Goal: Information Seeking & Learning: Stay updated

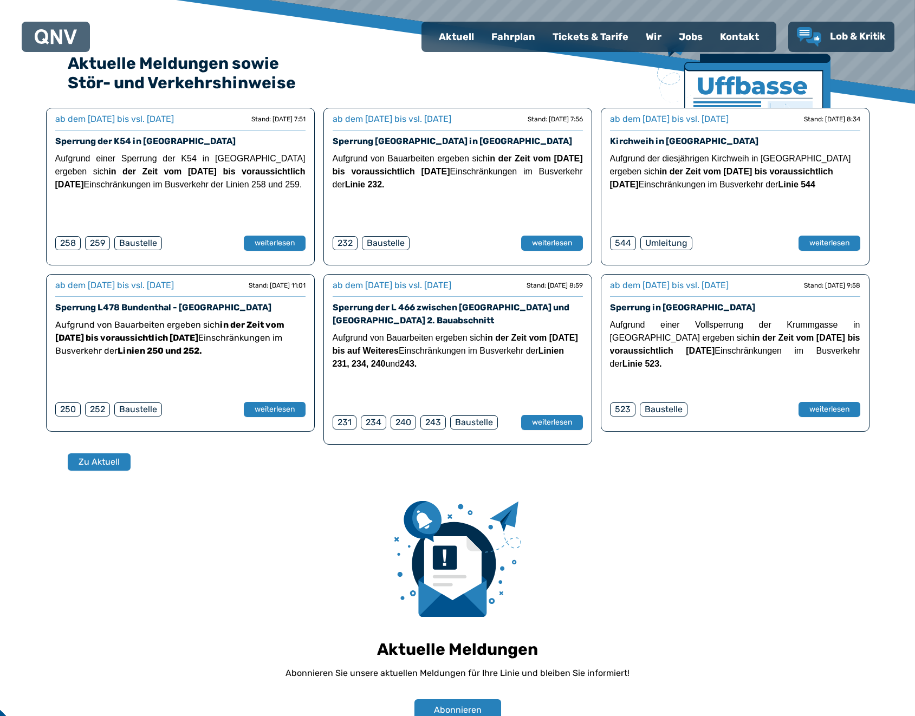
scroll to position [474, 0]
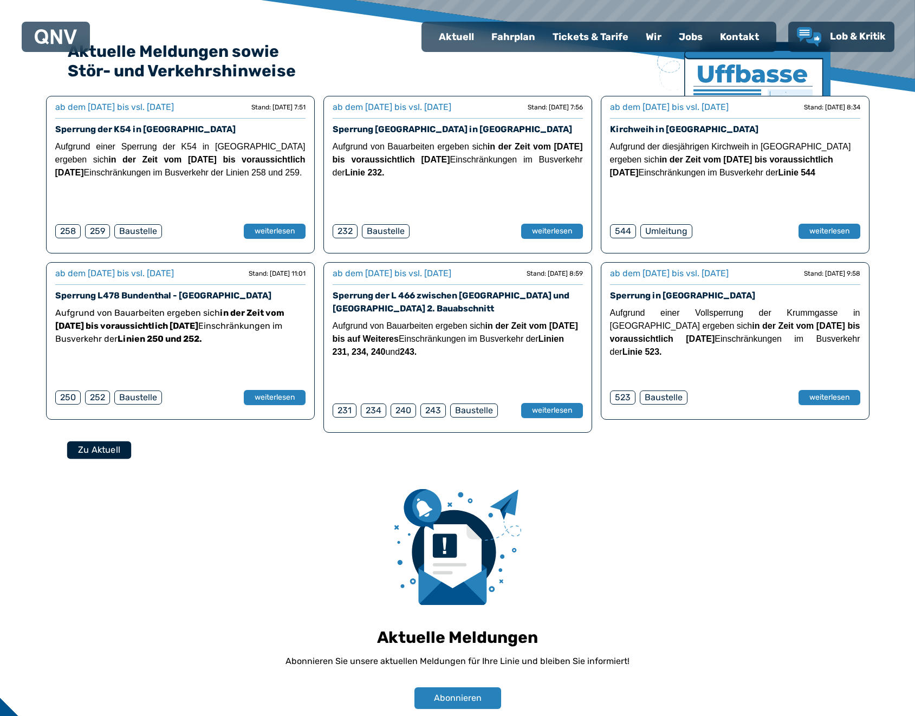
click at [114, 445] on button "Zu Aktuell" at bounding box center [99, 450] width 64 height 18
select select "*"
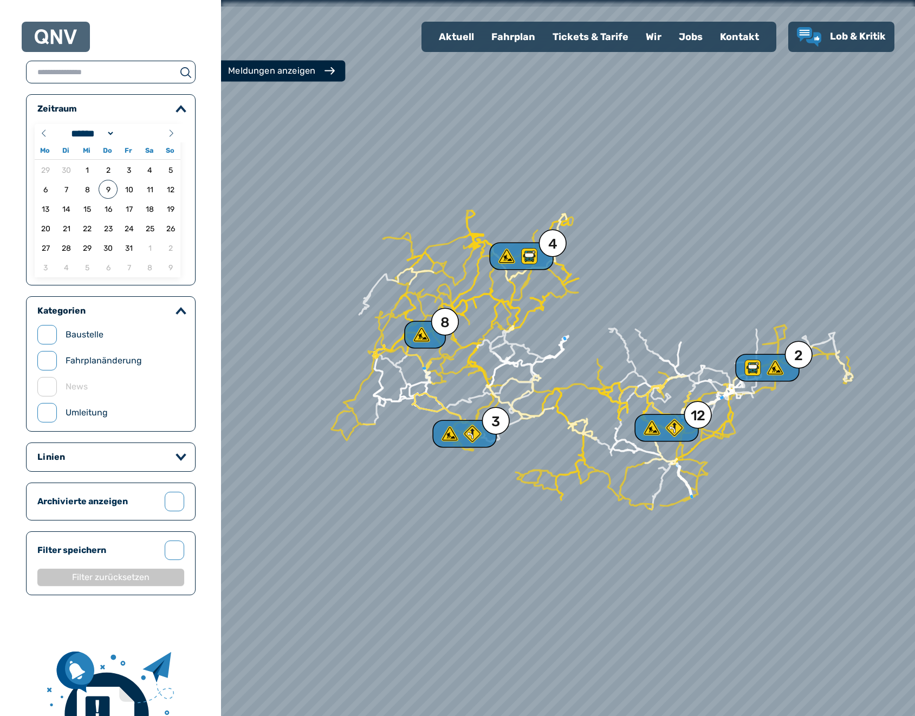
click at [281, 79] on button "Meldungen anzeigen" at bounding box center [281, 71] width 128 height 21
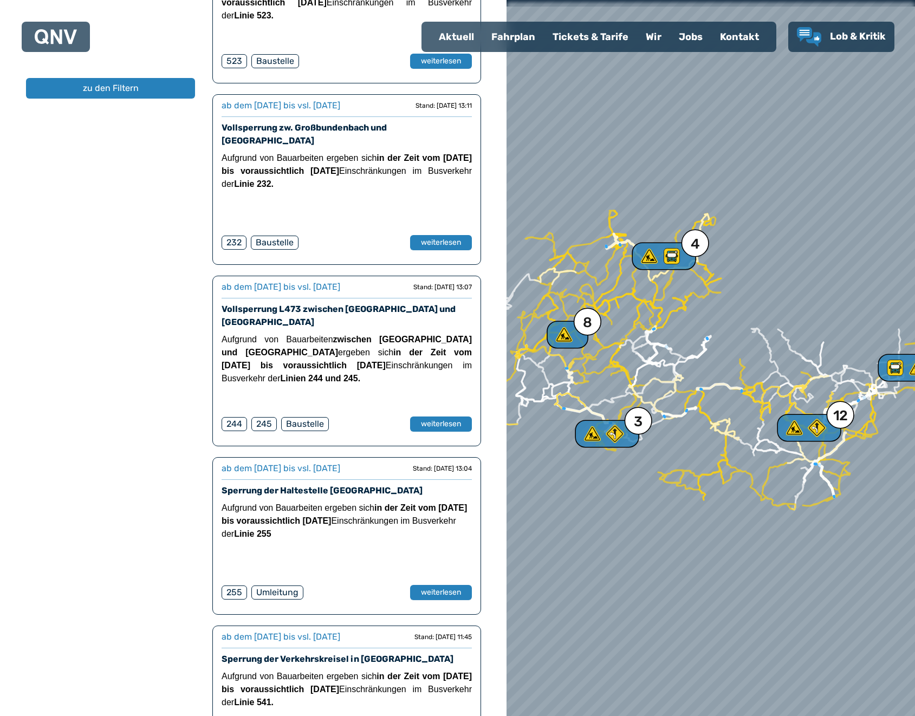
scroll to position [1192, 0]
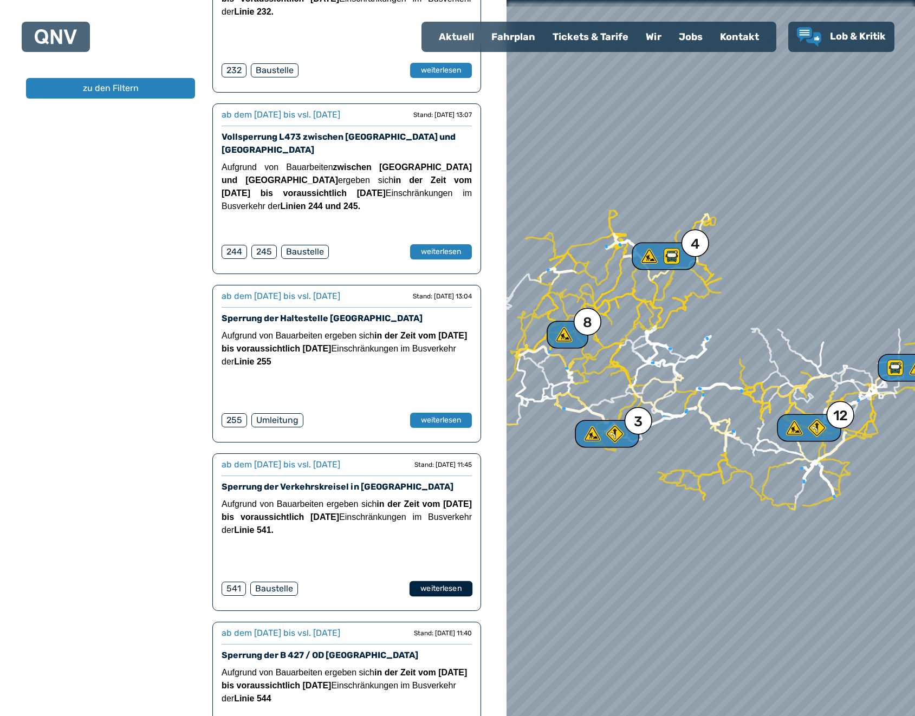
click at [456, 581] on button "weiterlesen" at bounding box center [441, 589] width 63 height 16
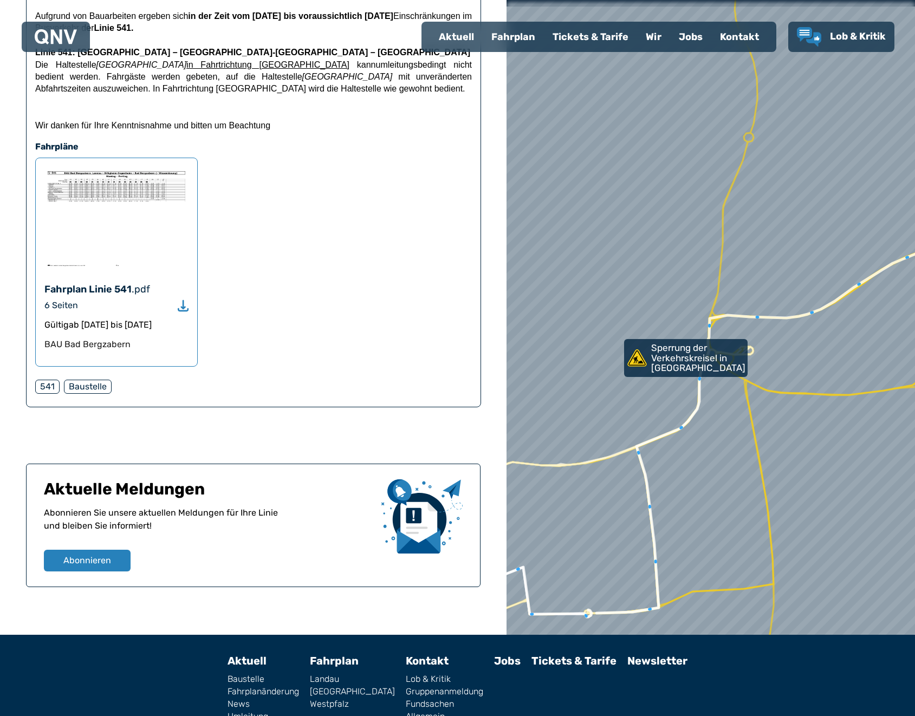
scroll to position [230, 0]
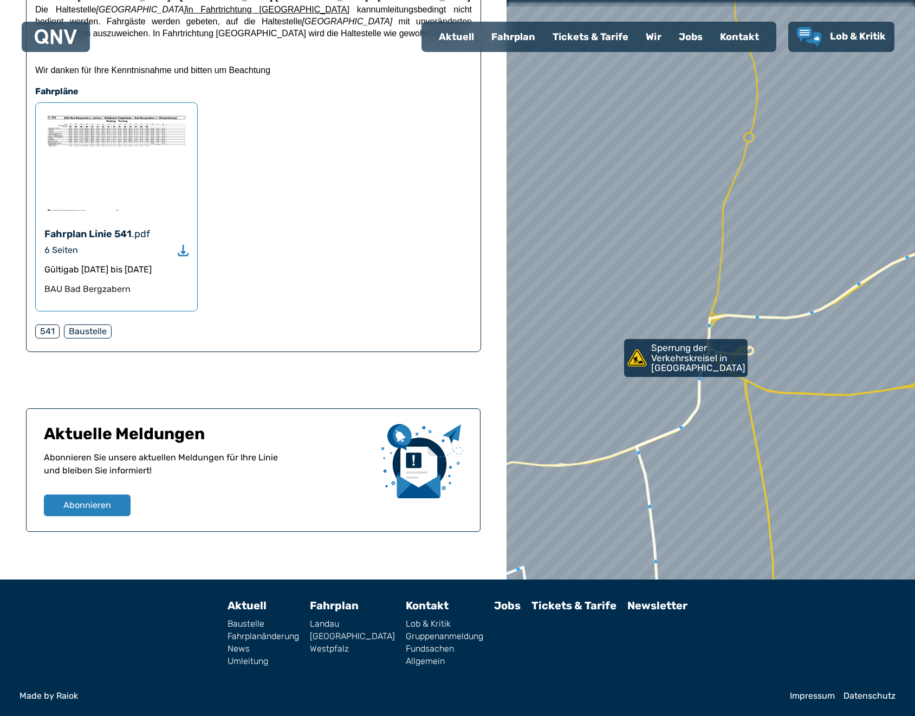
click at [658, 118] on div at bounding box center [711, 357] width 490 height 859
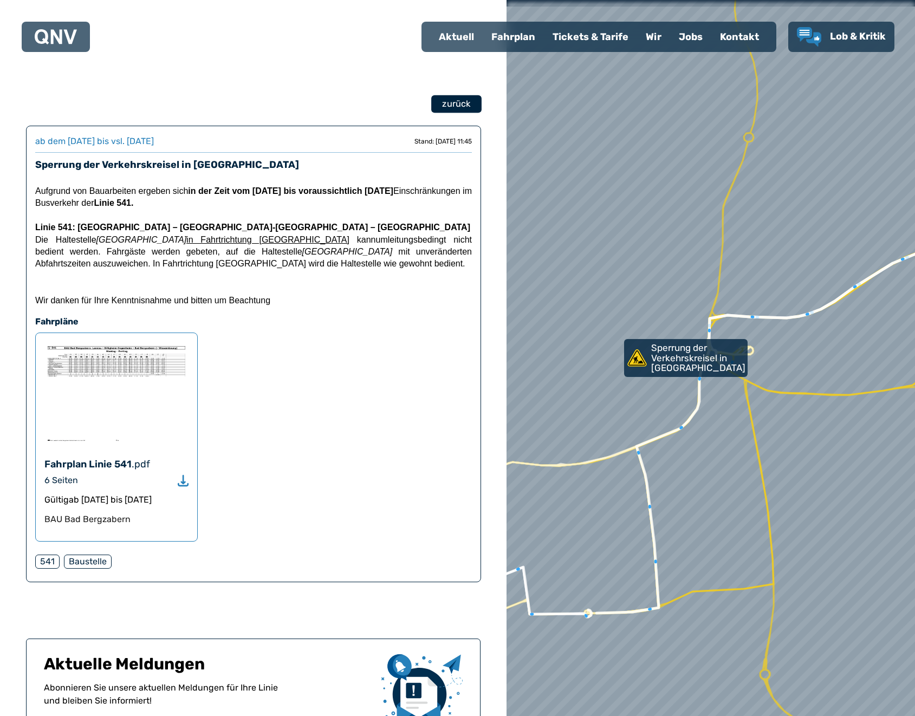
click at [448, 109] on span "zurück" at bounding box center [456, 104] width 28 height 13
select select "*"
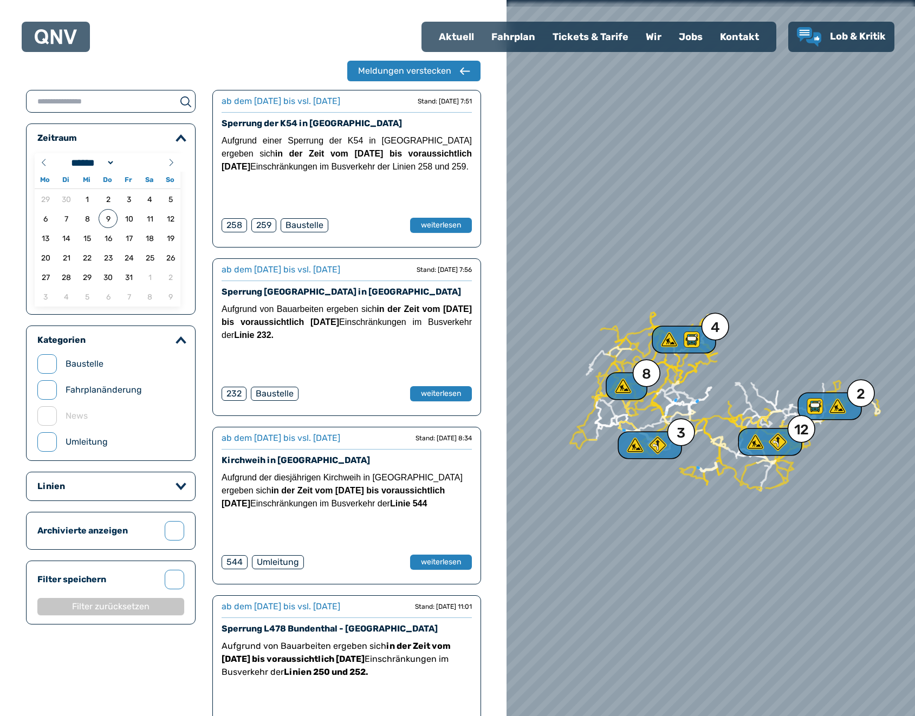
scroll to position [508, 0]
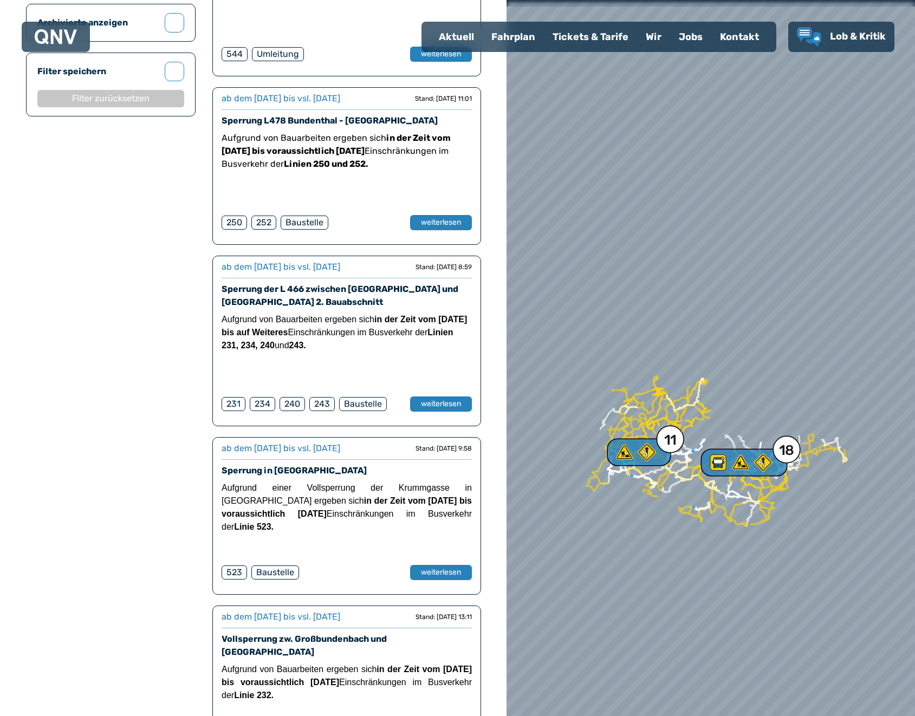
click at [541, 122] on div at bounding box center [711, 357] width 490 height 859
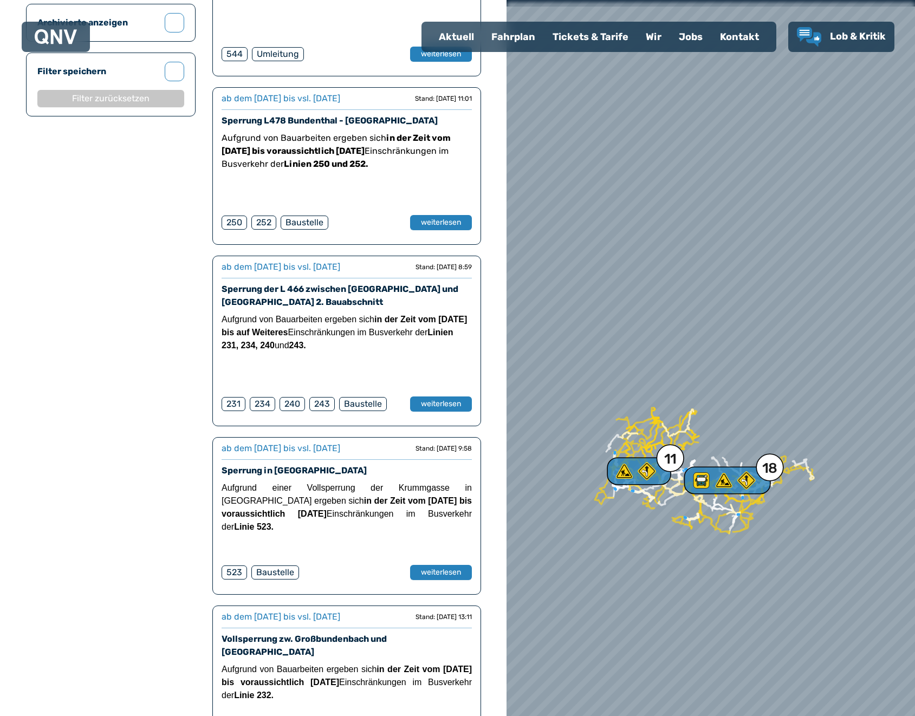
click at [582, 177] on div at bounding box center [711, 357] width 490 height 859
click at [473, 38] on div "Aktuell" at bounding box center [456, 37] width 53 height 28
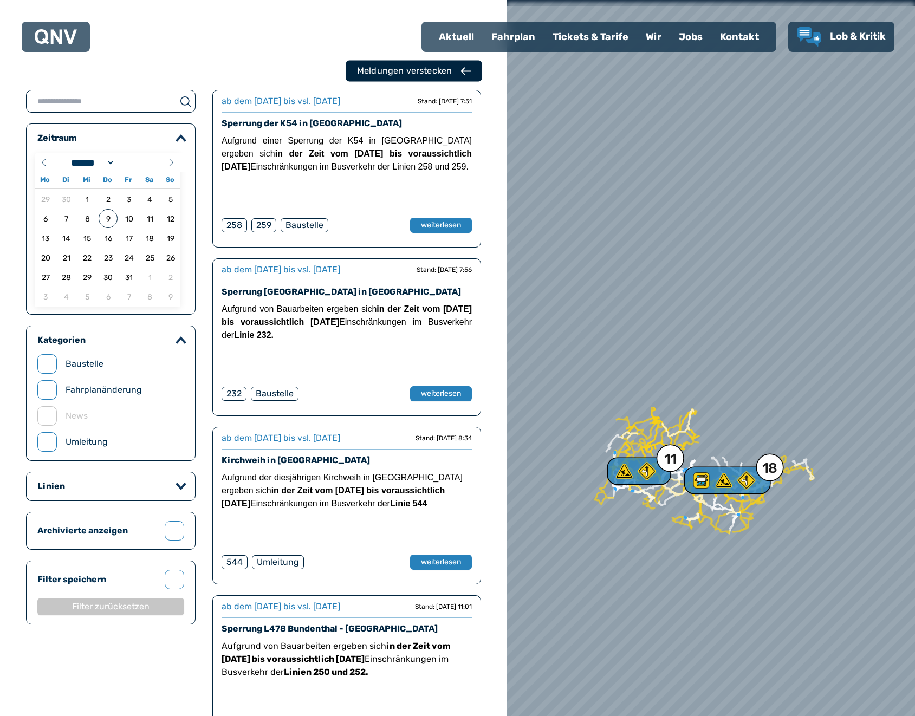
click at [470, 76] on div "Meldungen verstecken" at bounding box center [414, 70] width 114 height 13
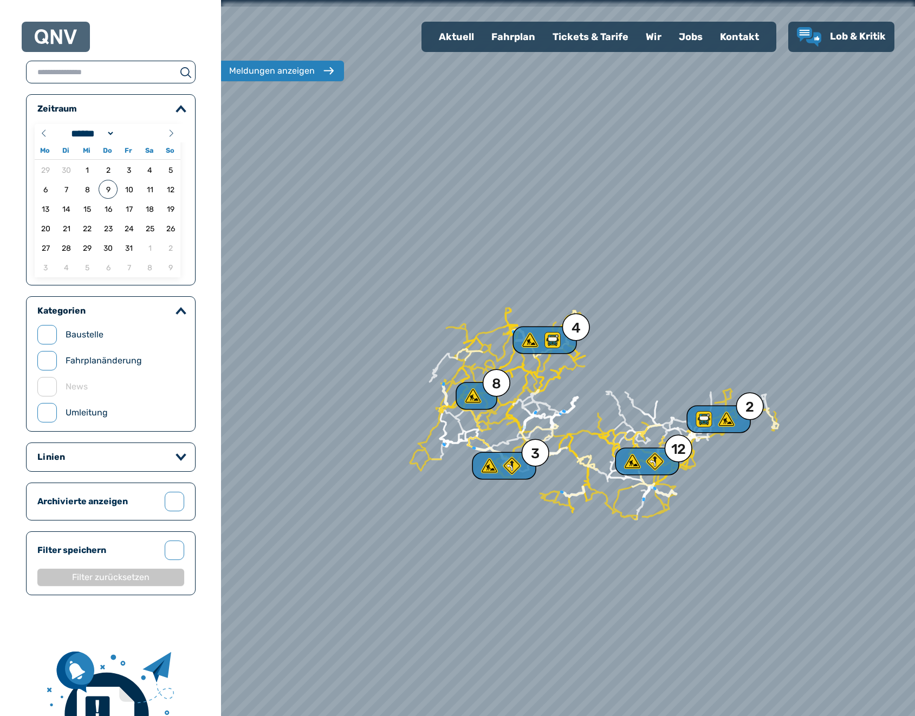
drag, startPoint x: 525, startPoint y: 524, endPoint x: 416, endPoint y: 455, distance: 128.8
click at [416, 455] on div at bounding box center [568, 354] width 833 height 859
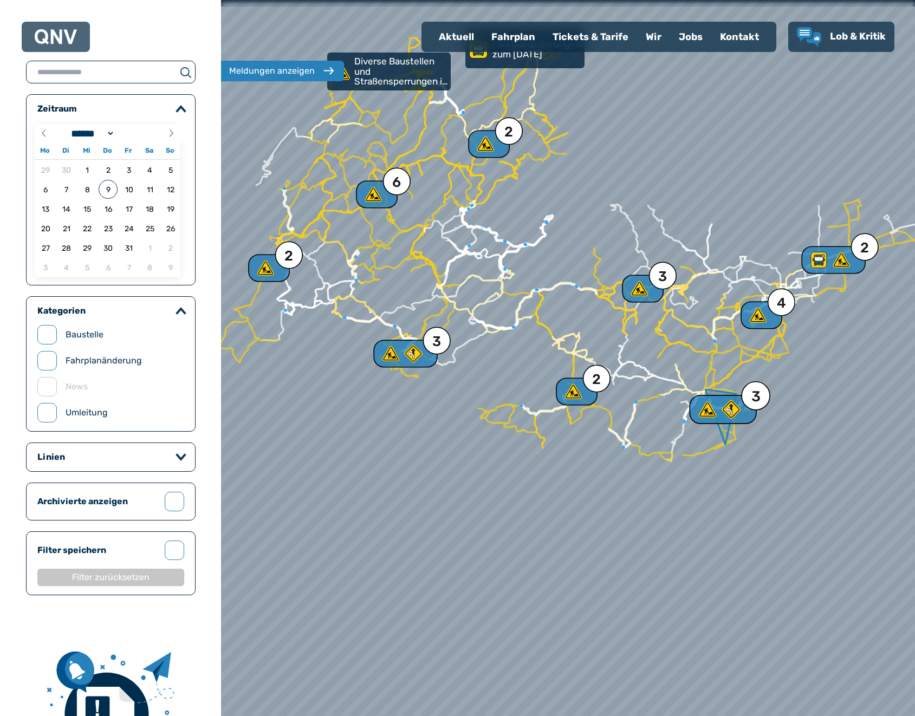
click at [741, 410] on icon at bounding box center [731, 410] width 20 height 20
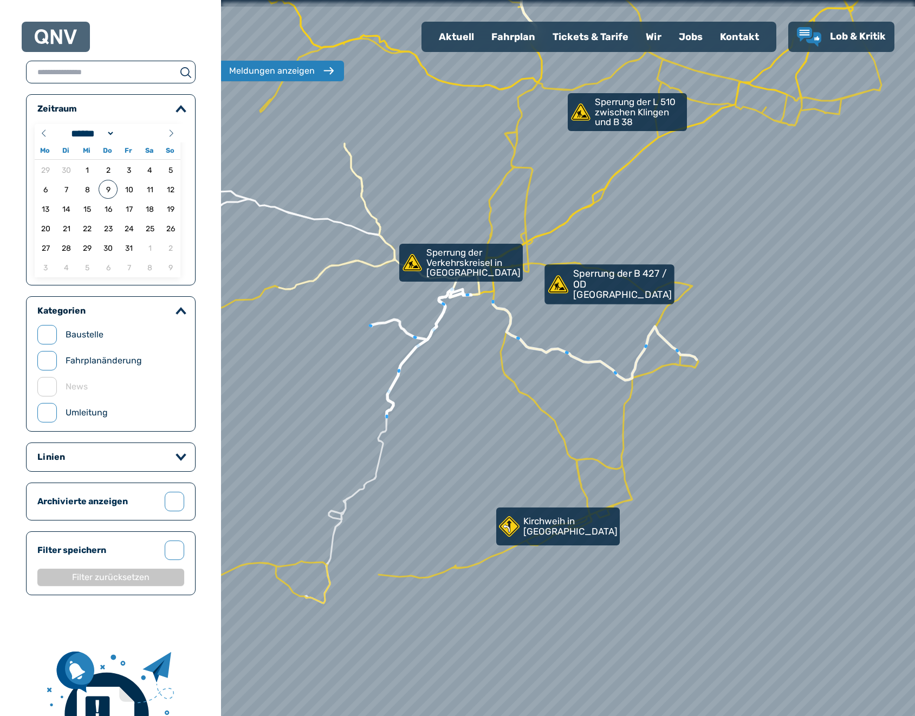
click at [624, 283] on p "Sperrung der B 427 / OD [GEOGRAPHIC_DATA]" at bounding box center [622, 285] width 99 height 32
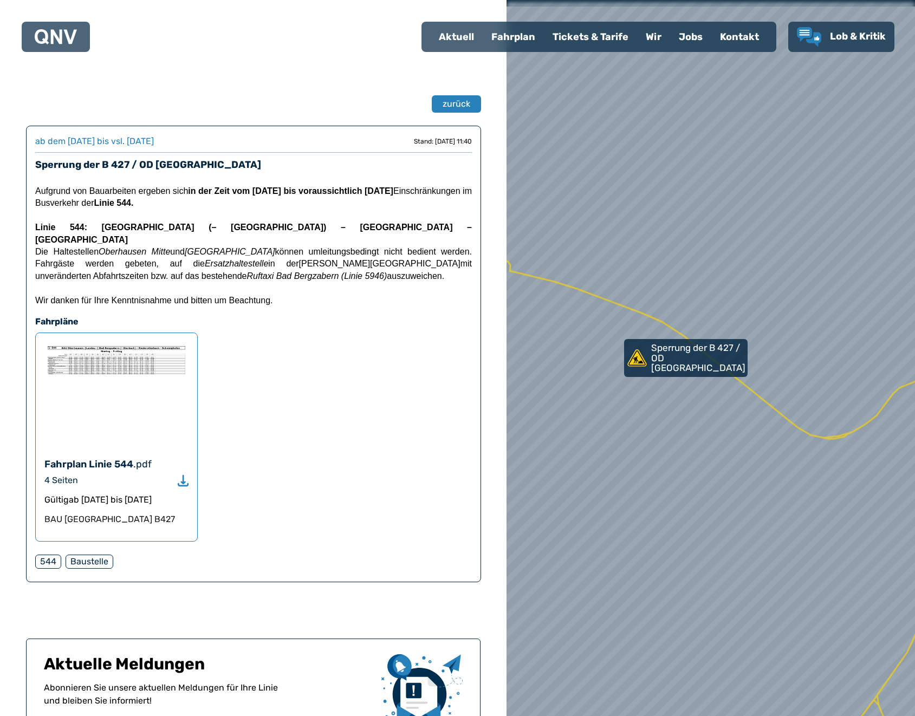
click at [182, 475] on icon "Download" at bounding box center [183, 481] width 11 height 12
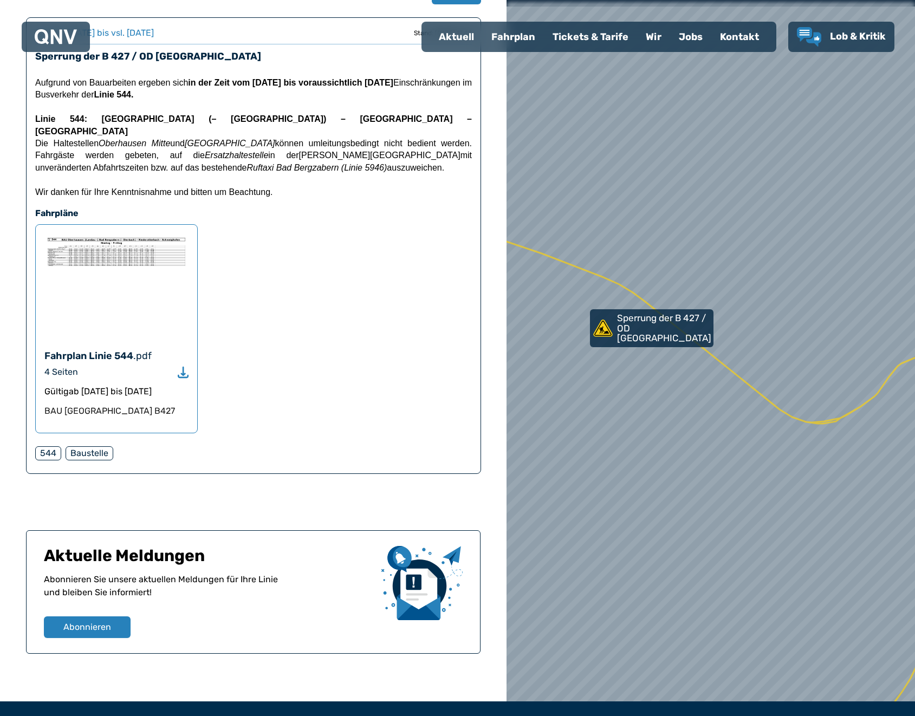
scroll to position [218, 0]
